Goal: Task Accomplishment & Management: Complete application form

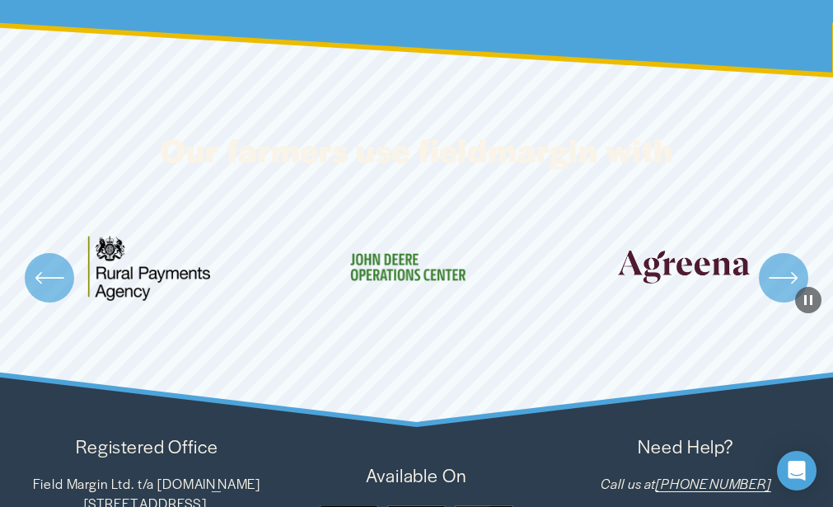
scroll to position [7702, 0]
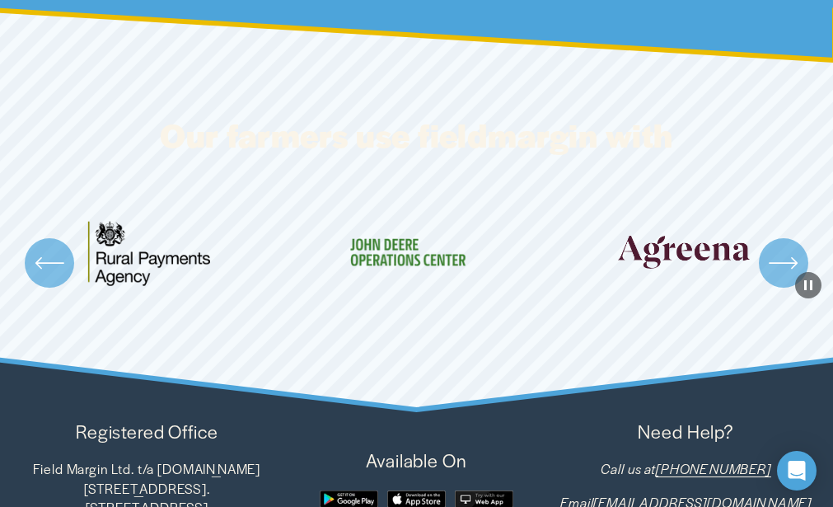
click at [478, 490] on div at bounding box center [484, 498] width 59 height 17
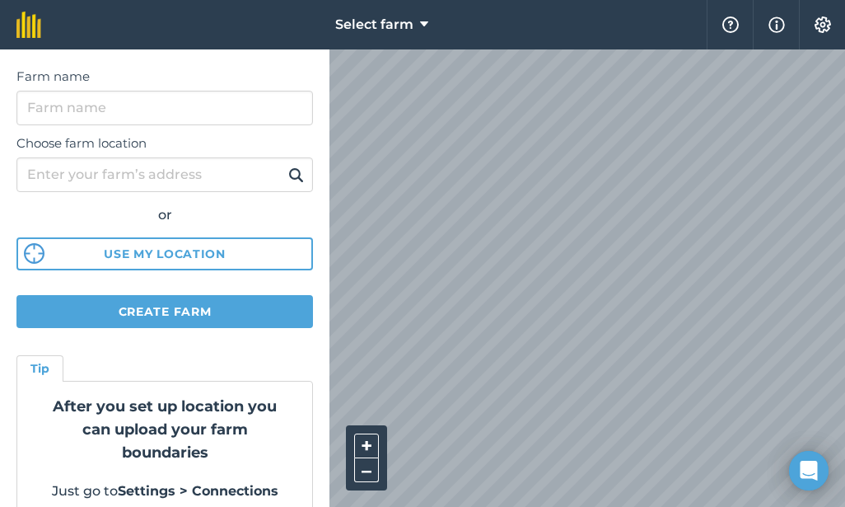
scroll to position [190, 0]
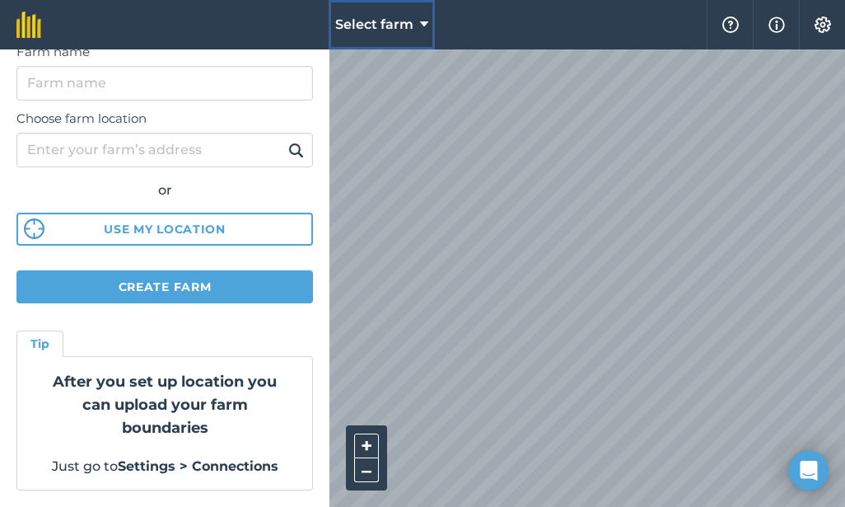
click at [424, 23] on icon at bounding box center [424, 25] width 8 height 20
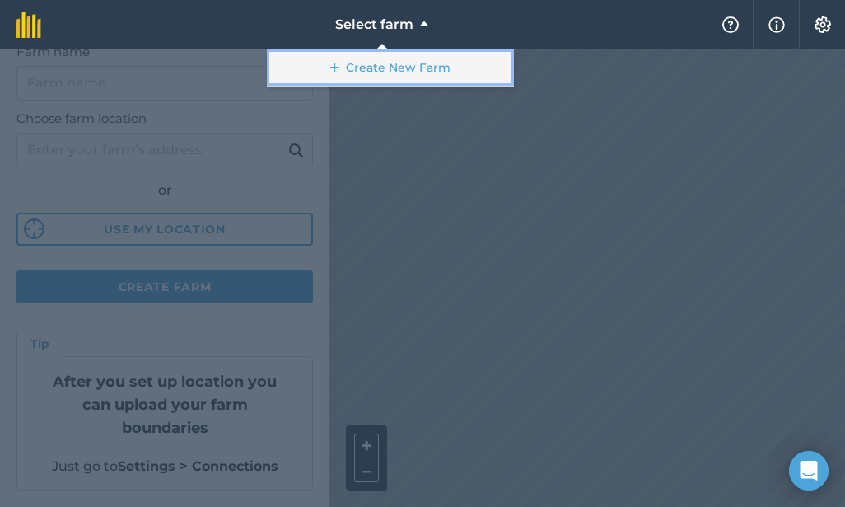
click at [336, 67] on icon at bounding box center [334, 67] width 9 height 16
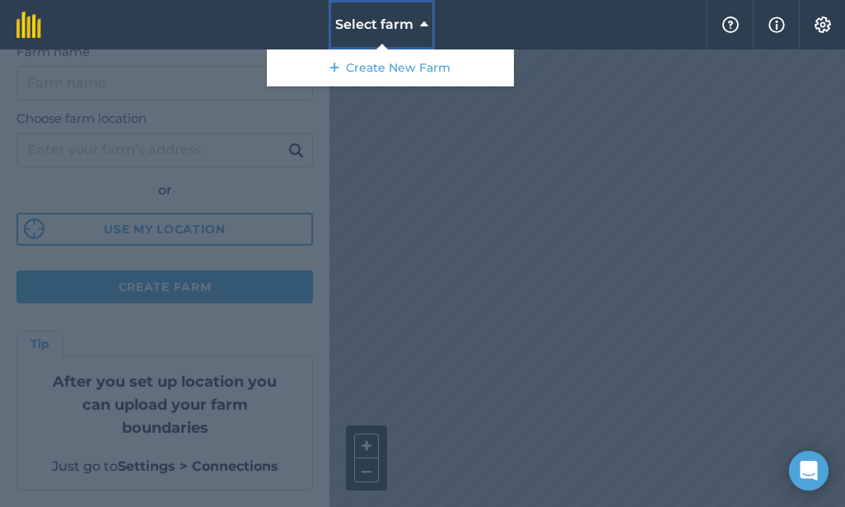
click at [424, 24] on icon at bounding box center [424, 25] width 8 height 20
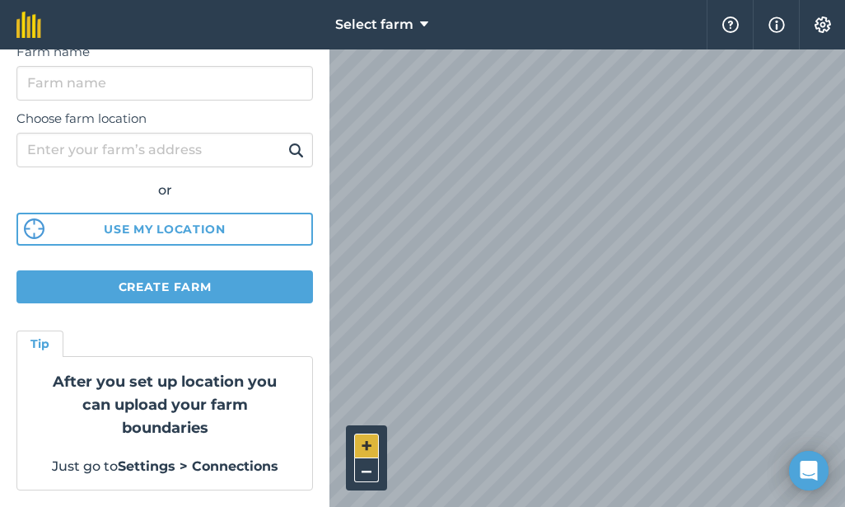
click at [369, 443] on button "+" at bounding box center [366, 445] width 25 height 25
click at [845, 506] on html "Select farm Help Info Settings Create farm Once you have set up your farm locat…" at bounding box center [422, 253] width 845 height 507
